Goal: Task Accomplishment & Management: Use online tool/utility

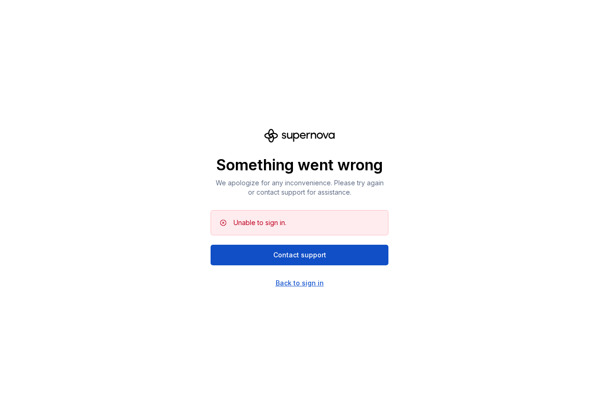
drag, startPoint x: 294, startPoint y: 290, endPoint x: 295, endPoint y: 281, distance: 8.5
click at [294, 290] on div "Something went wrong We apologize for any inconvenience. Please try again or co…" at bounding box center [299, 208] width 599 height 416
click at [295, 281] on div "Back to sign in" at bounding box center [299, 282] width 48 height 9
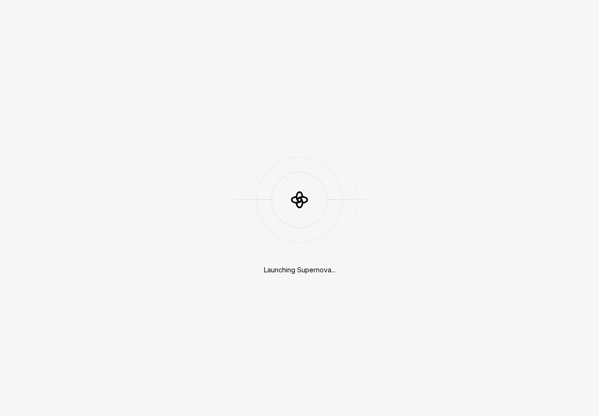
click at [319, 287] on div "Launching Supernova..." at bounding box center [299, 208] width 599 height 416
click at [308, 281] on div "Launching Supernova..." at bounding box center [299, 208] width 599 height 416
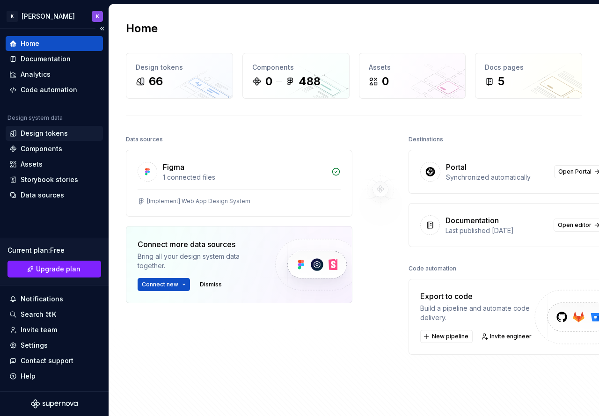
click at [64, 127] on div "Design tokens" at bounding box center [54, 133] width 97 height 15
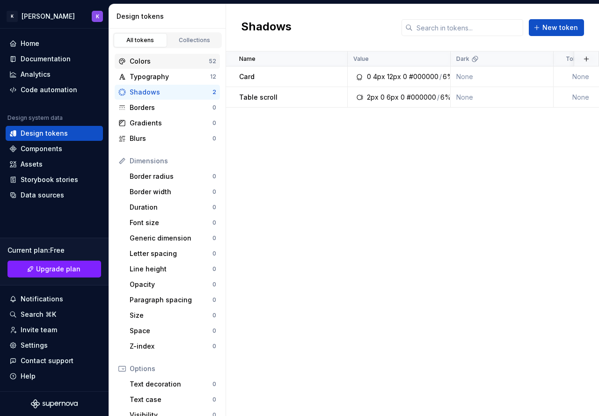
click at [142, 61] on div "Colors" at bounding box center [169, 61] width 79 height 9
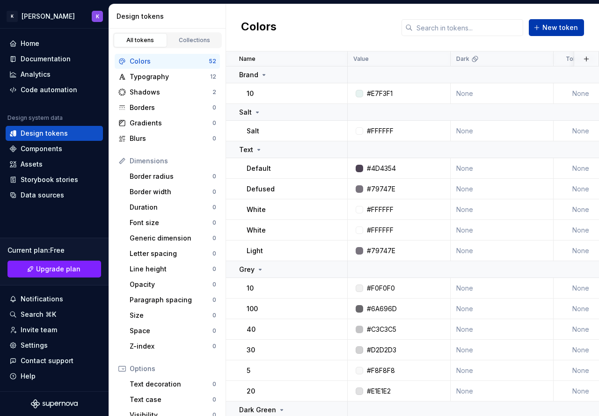
click at [541, 33] on button "New token" at bounding box center [555, 27] width 55 height 17
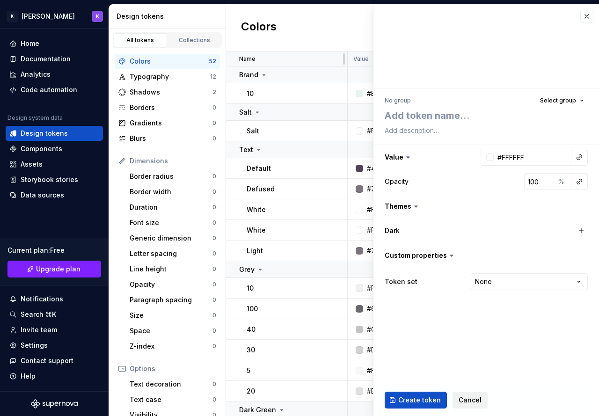
click at [471, 397] on span "Cancel" at bounding box center [469, 399] width 23 height 9
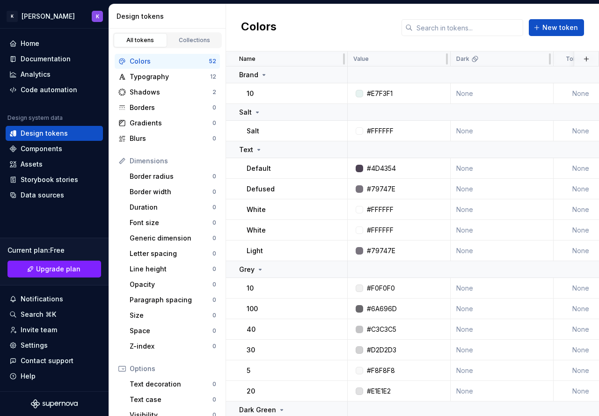
drag, startPoint x: 469, startPoint y: 397, endPoint x: 354, endPoint y: 14, distance: 399.0
click at [354, 14] on div "Colors New token" at bounding box center [412, 27] width 373 height 47
click at [56, 149] on div "Components" at bounding box center [42, 148] width 42 height 9
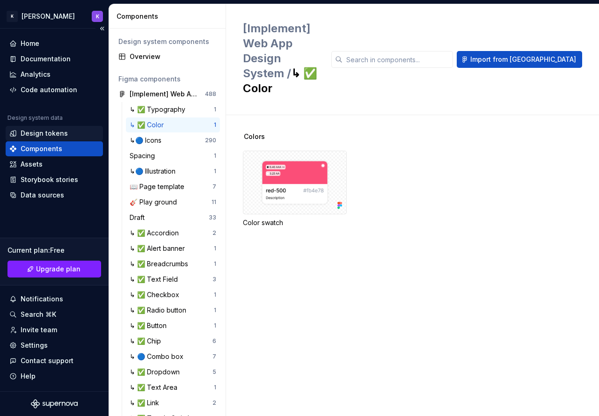
click at [56, 138] on div "Design tokens" at bounding box center [54, 133] width 97 height 15
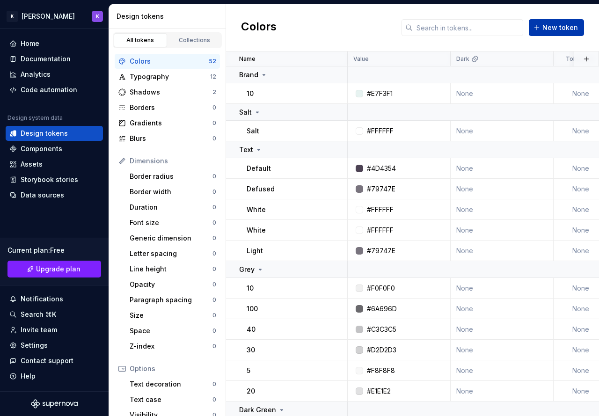
click at [568, 27] on span "New token" at bounding box center [560, 27] width 36 height 9
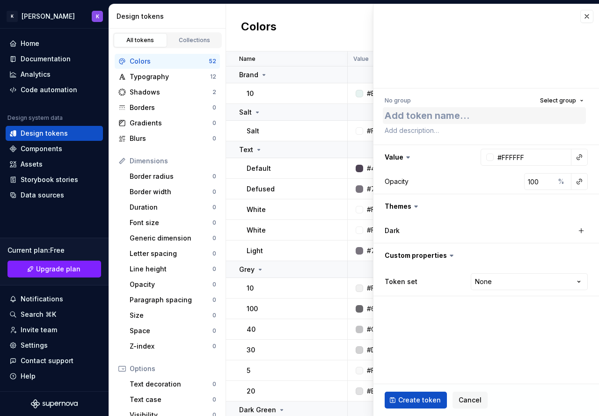
drag, startPoint x: 446, startPoint y: 102, endPoint x: 446, endPoint y: 108, distance: 5.6
click at [446, 108] on div "No group Select group" at bounding box center [485, 115] width 203 height 43
click at [446, 114] on textarea at bounding box center [484, 115] width 203 height 17
click at [445, 112] on textarea at bounding box center [484, 115] width 203 height 17
click at [161, 76] on div "Typography" at bounding box center [170, 76] width 80 height 9
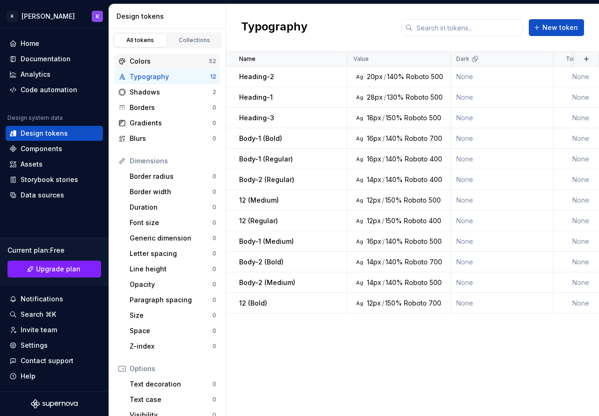
click at [186, 65] on div "Colors" at bounding box center [169, 61] width 79 height 9
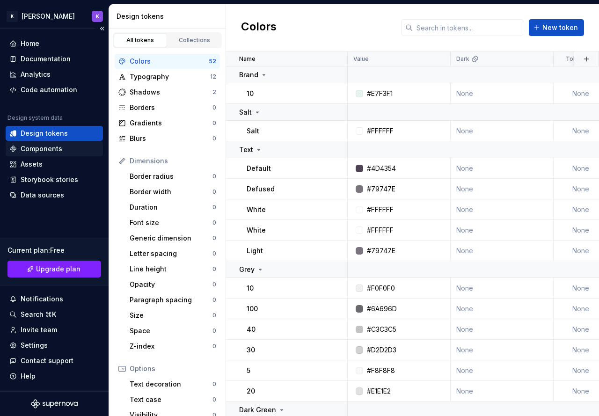
click at [58, 148] on div "Components" at bounding box center [42, 148] width 42 height 9
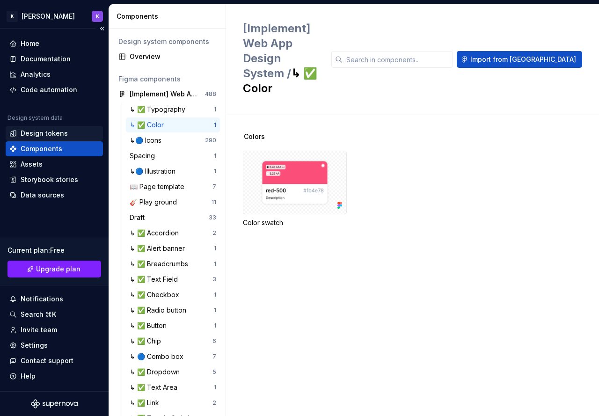
click at [46, 134] on div "Design tokens" at bounding box center [44, 133] width 47 height 9
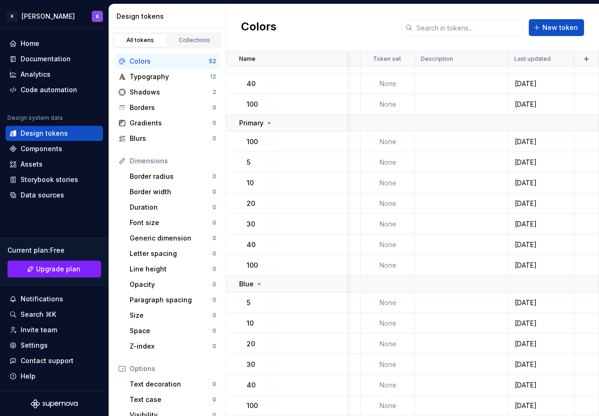
scroll to position [894, 0]
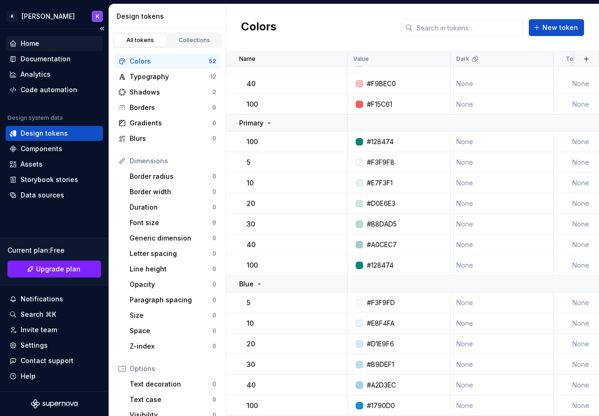
click at [41, 43] on div "Home" at bounding box center [54, 43] width 90 height 9
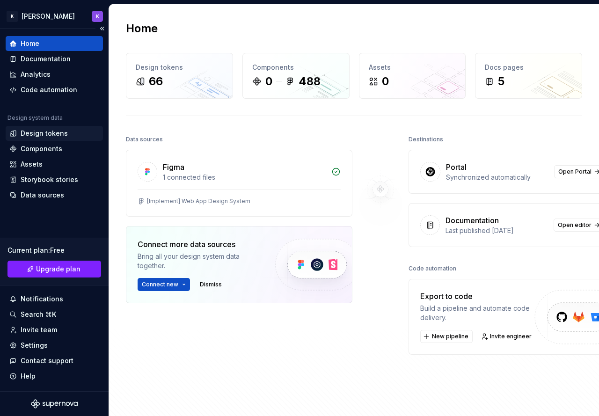
click at [63, 130] on div "Design tokens" at bounding box center [44, 133] width 47 height 9
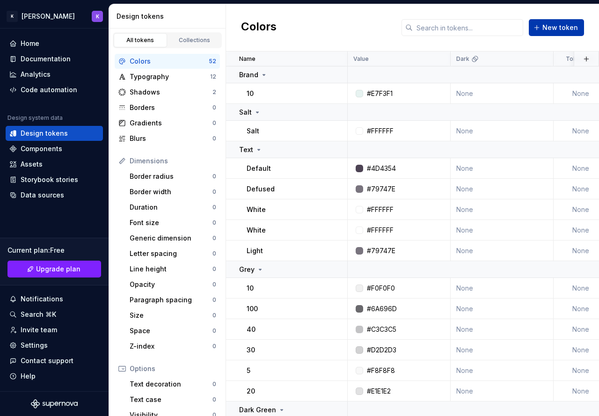
click at [574, 30] on span "New token" at bounding box center [560, 27] width 36 height 9
type textarea "*"
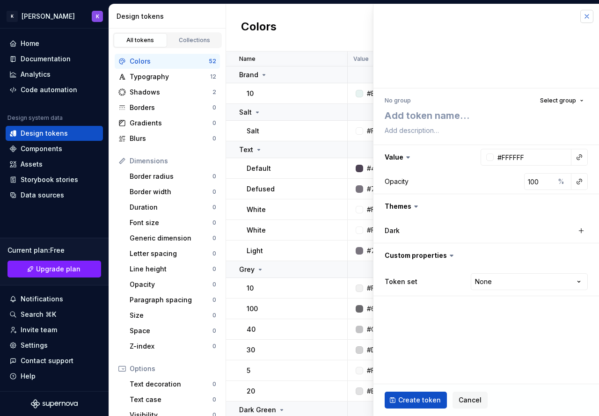
click at [586, 19] on button "button" at bounding box center [586, 16] width 13 height 13
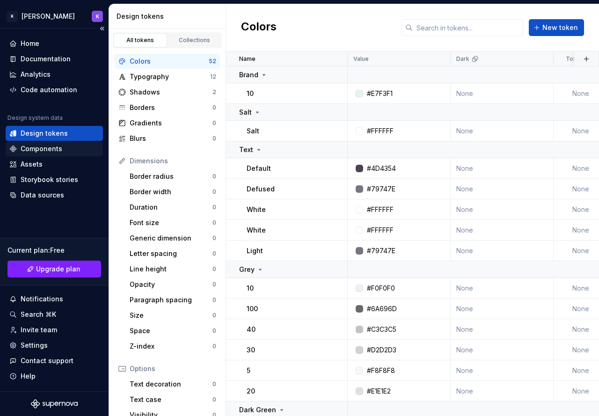
click at [41, 149] on div "Components" at bounding box center [42, 148] width 42 height 9
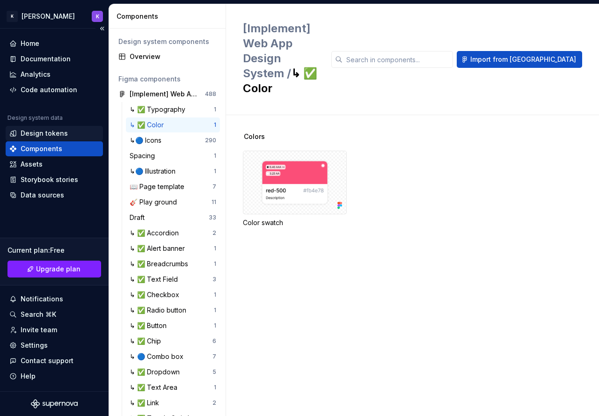
click at [53, 134] on div "Design tokens" at bounding box center [44, 133] width 47 height 9
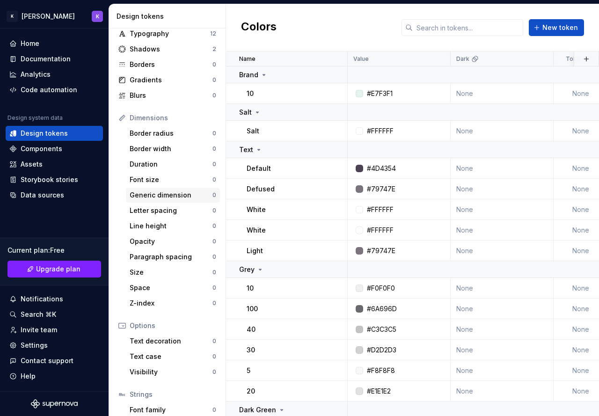
scroll to position [96, 0]
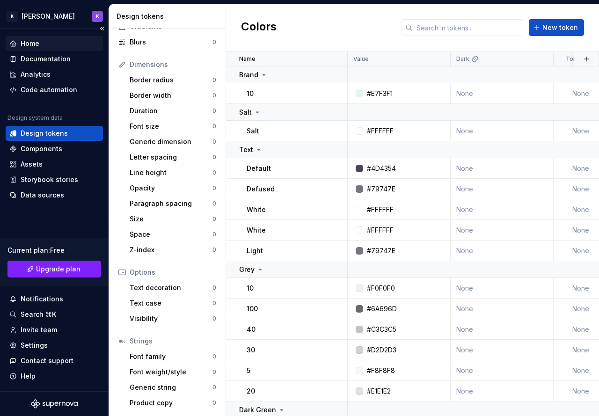
click at [63, 39] on div "Home" at bounding box center [54, 43] width 90 height 9
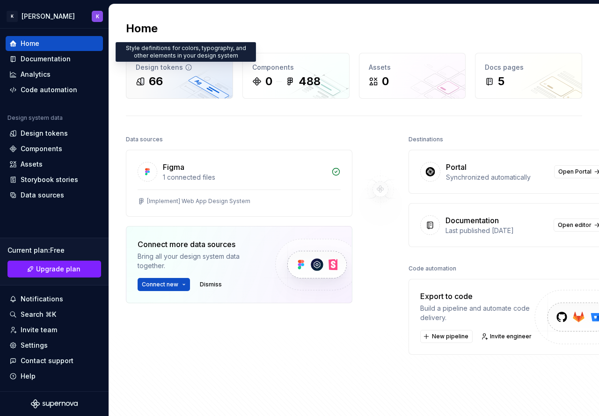
click at [185, 68] on icon at bounding box center [188, 67] width 7 height 7
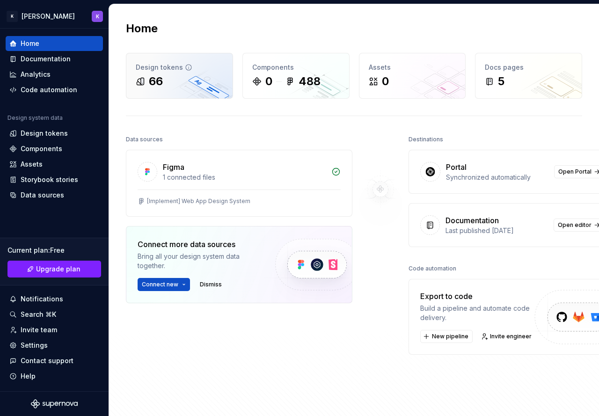
click at [185, 68] on icon at bounding box center [188, 67] width 7 height 7
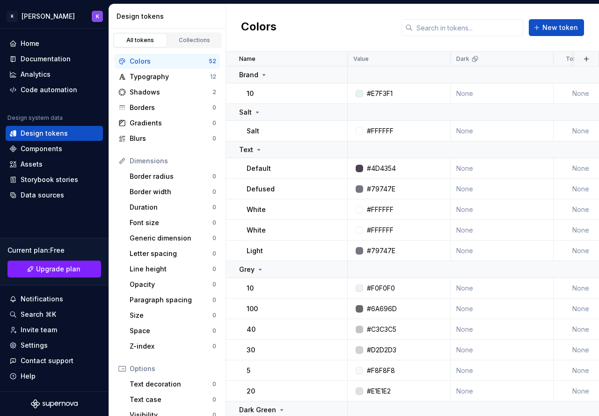
drag, startPoint x: 153, startPoint y: 37, endPoint x: 194, endPoint y: 27, distance: 42.0
click at [194, 27] on div "Design tokens" at bounding box center [167, 16] width 117 height 24
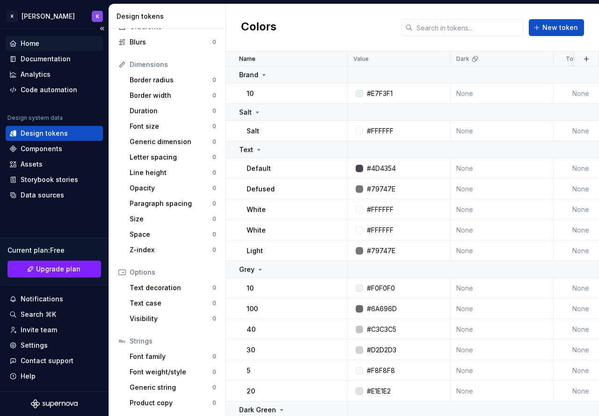
click at [47, 43] on div "Home" at bounding box center [54, 43] width 90 height 9
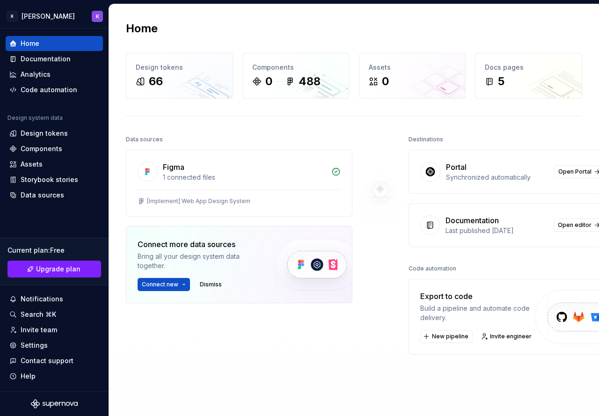
click at [383, 192] on img at bounding box center [380, 189] width 76 height 112
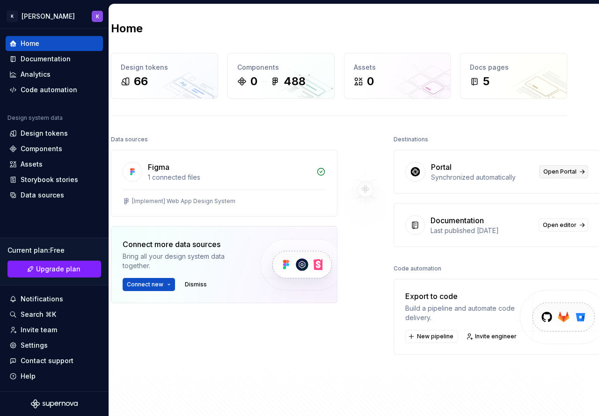
click at [543, 170] on span "Open Portal" at bounding box center [559, 171] width 33 height 7
click at [547, 171] on span "Open Portal" at bounding box center [559, 171] width 33 height 7
click at [43, 139] on div "Design tokens" at bounding box center [54, 133] width 97 height 15
click at [45, 132] on div "Design tokens" at bounding box center [44, 133] width 47 height 9
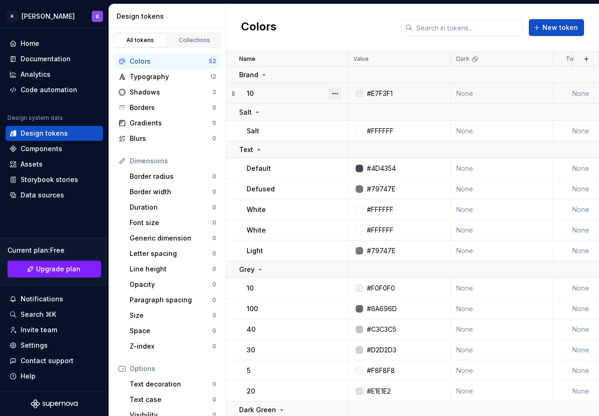
click at [337, 93] on button "button" at bounding box center [334, 93] width 13 height 13
click at [96, 136] on html "K Kwan's DS K Home Documentation Analytics Code automation Design system data D…" at bounding box center [299, 208] width 599 height 416
click at [47, 43] on div "Home" at bounding box center [54, 43] width 90 height 9
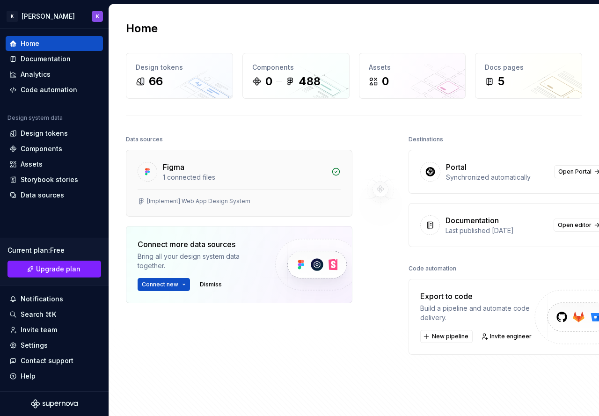
click at [259, 192] on div "[Implement] Web App Design System" at bounding box center [238, 202] width 225 height 27
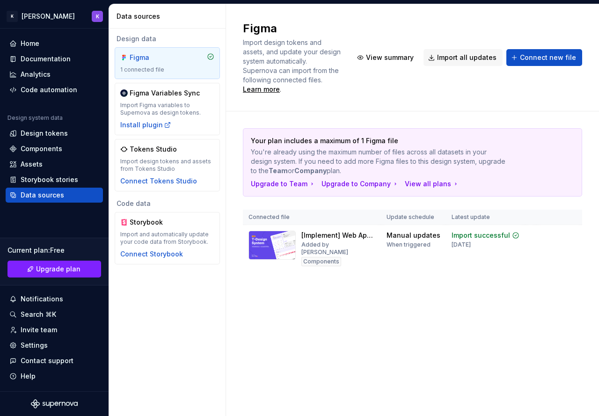
click at [156, 201] on div "Code data" at bounding box center [167, 203] width 105 height 9
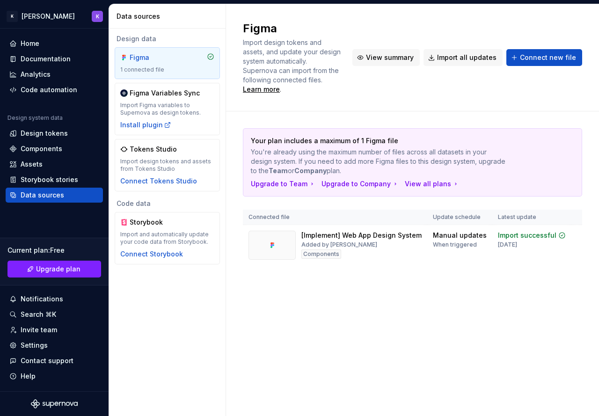
click at [392, 54] on span "View summary" at bounding box center [390, 57] width 48 height 9
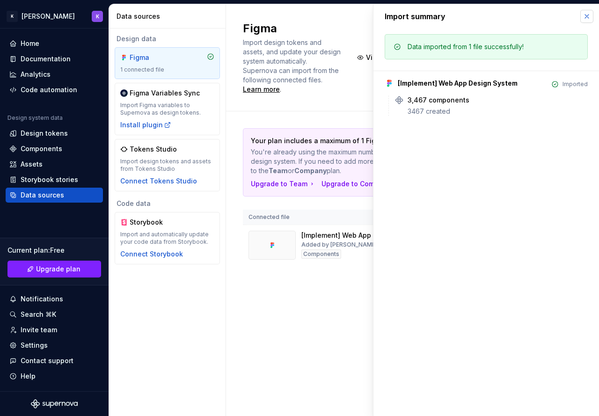
click at [587, 21] on button "button" at bounding box center [586, 16] width 13 height 13
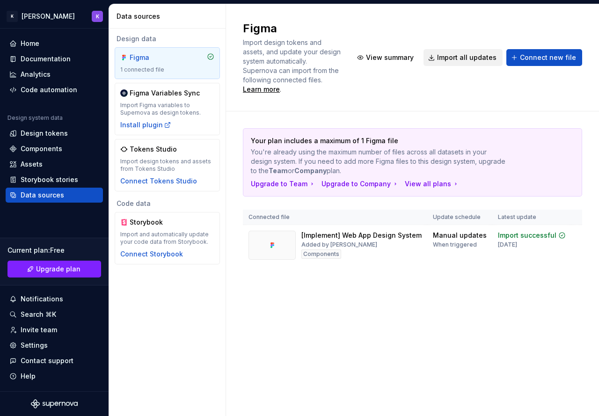
click at [481, 56] on span "Import all updates" at bounding box center [466, 57] width 59 height 9
click at [455, 81] on div "Figma Import design tokens and assets, and update your design system automatica…" at bounding box center [412, 57] width 339 height 73
drag, startPoint x: 456, startPoint y: 52, endPoint x: 466, endPoint y: 99, distance: 47.7
click at [466, 99] on div "Figma Import design tokens and assets, and update your design system automatica…" at bounding box center [412, 57] width 373 height 107
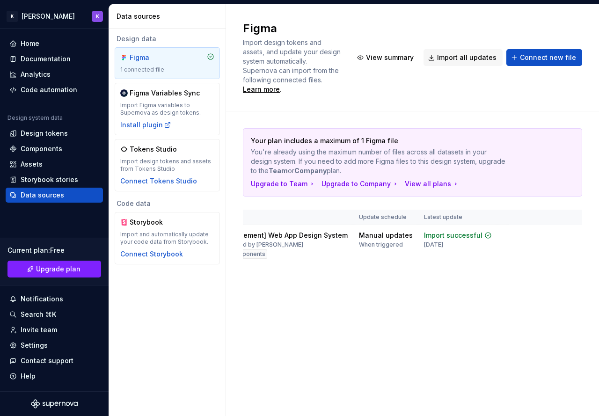
scroll to position [0, 76]
click at [442, 55] on button "Import all updates" at bounding box center [462, 57] width 79 height 17
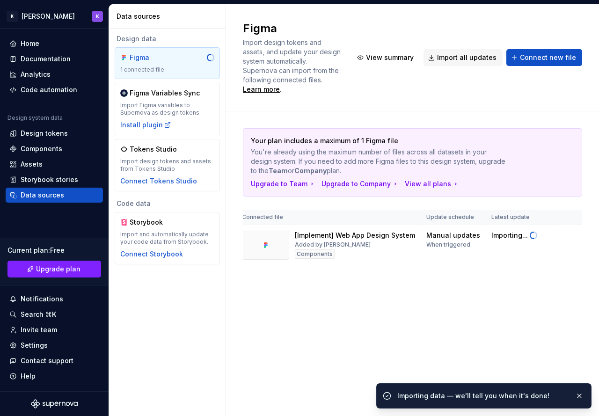
scroll to position [0, 0]
